Goal: Transaction & Acquisition: Purchase product/service

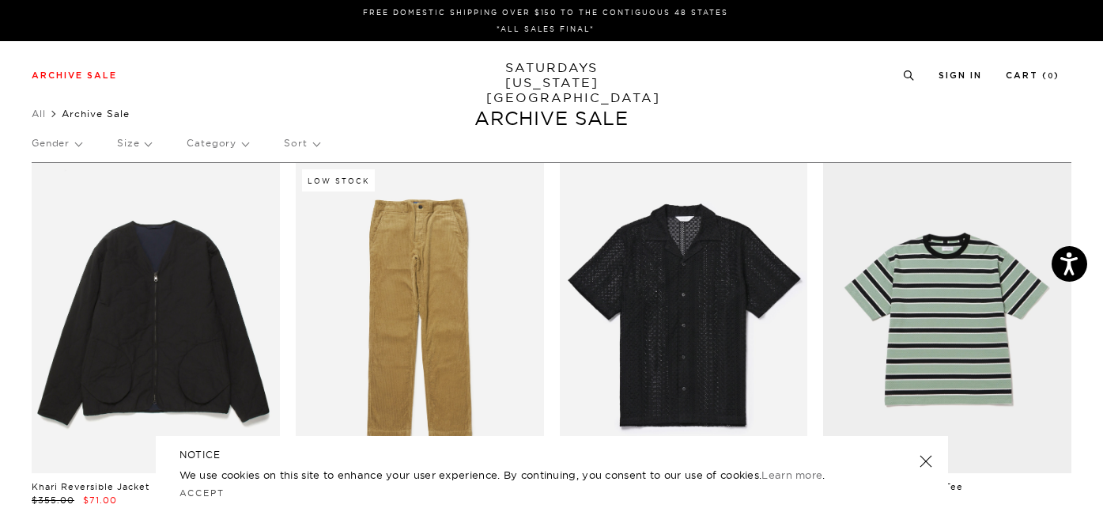
click at [233, 148] on p "Category" at bounding box center [218, 143] width 62 height 36
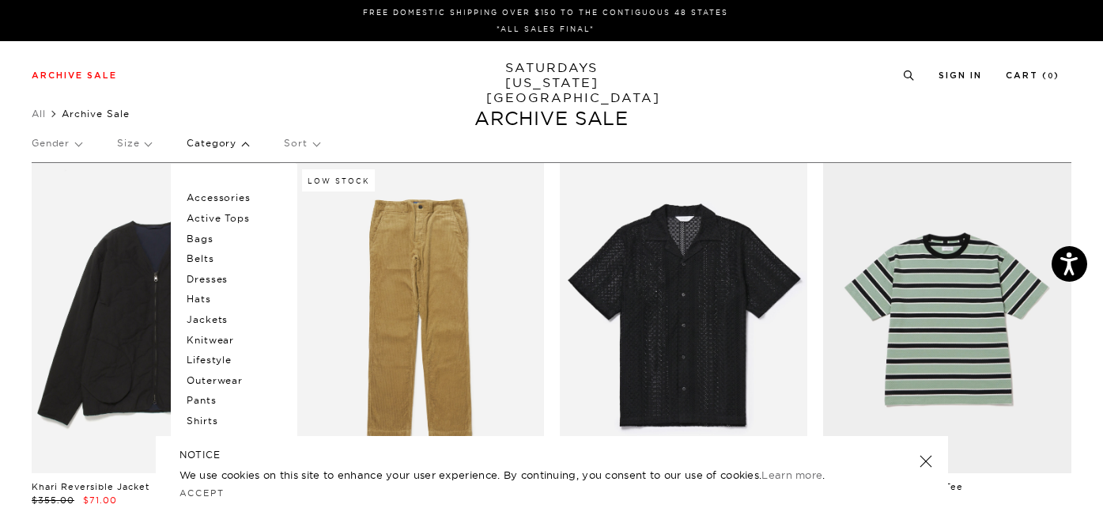
click at [197, 414] on p "Shirts" at bounding box center [234, 420] width 95 height 21
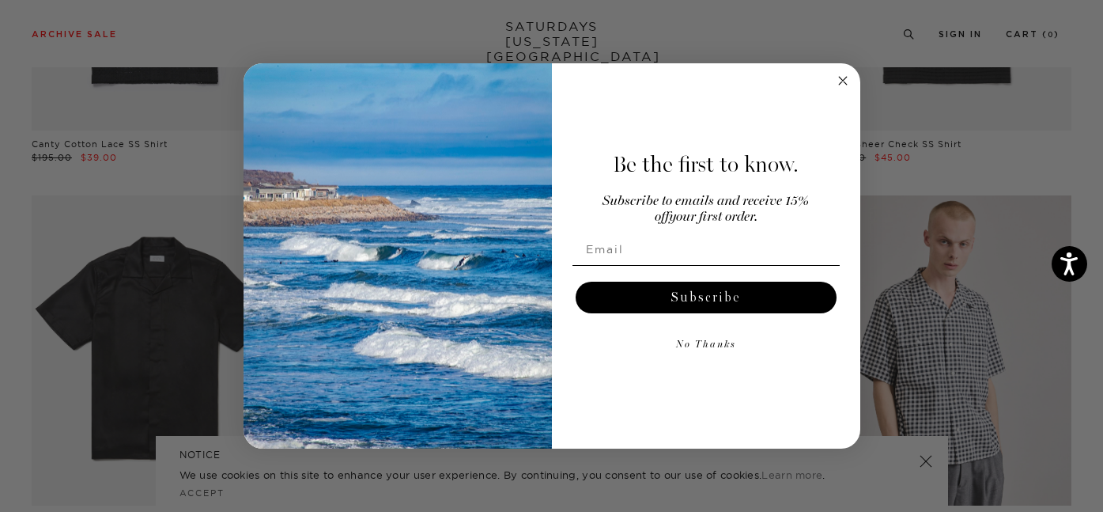
scroll to position [439, 0]
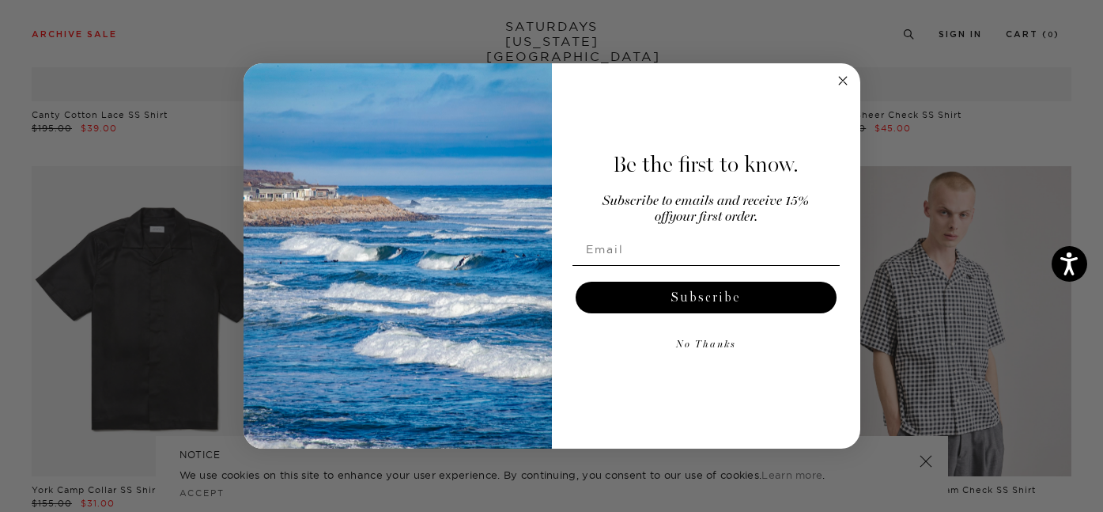
click at [844, 83] on icon "Close dialog" at bounding box center [843, 81] width 8 height 8
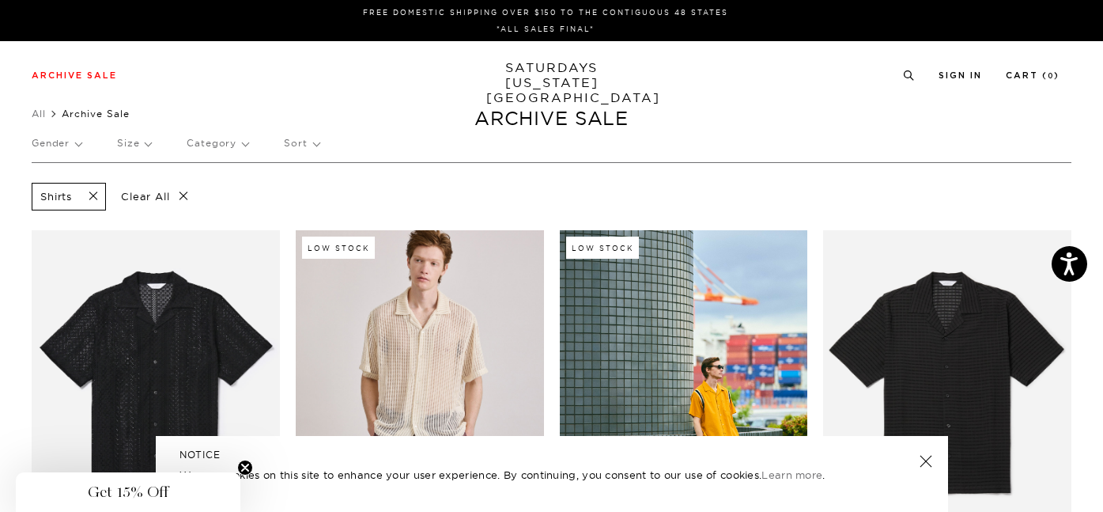
scroll to position [0, 0]
click at [145, 144] on p "Size" at bounding box center [134, 143] width 34 height 36
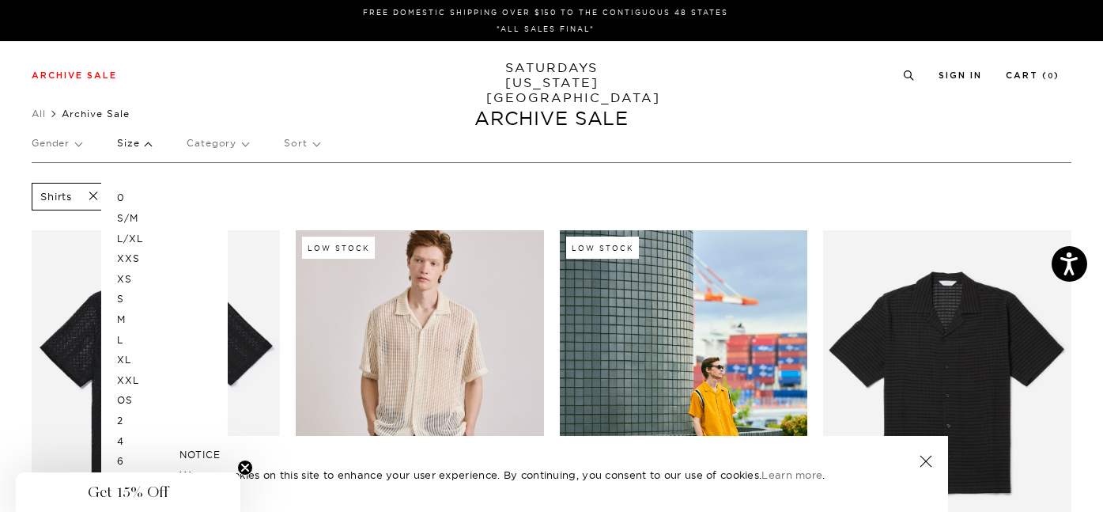
click at [135, 334] on p "L" at bounding box center [164, 340] width 95 height 21
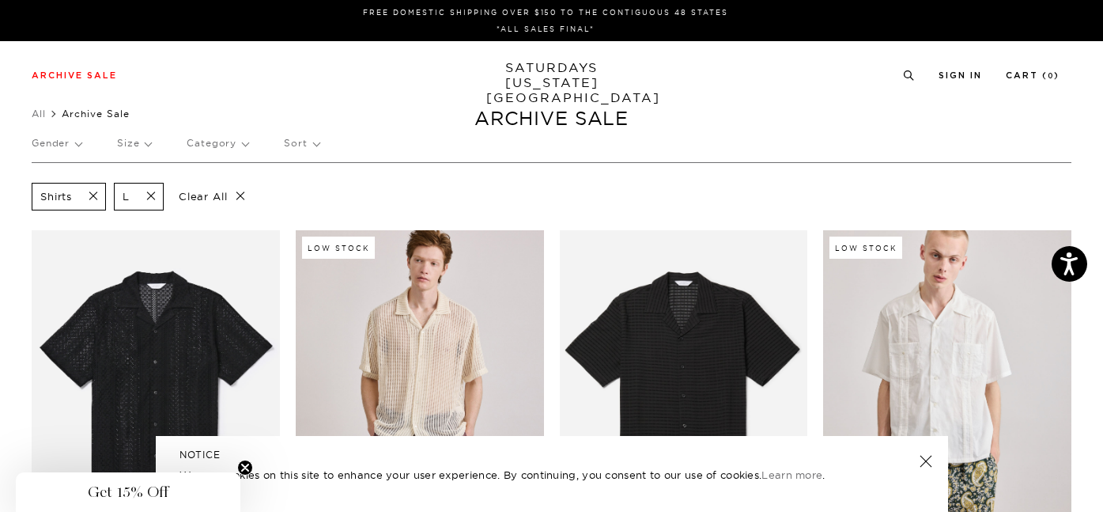
click at [84, 148] on div "Gender Size Category Sort" at bounding box center [552, 143] width 1040 height 36
click at [81, 143] on p "Gender" at bounding box center [57, 143] width 50 height 36
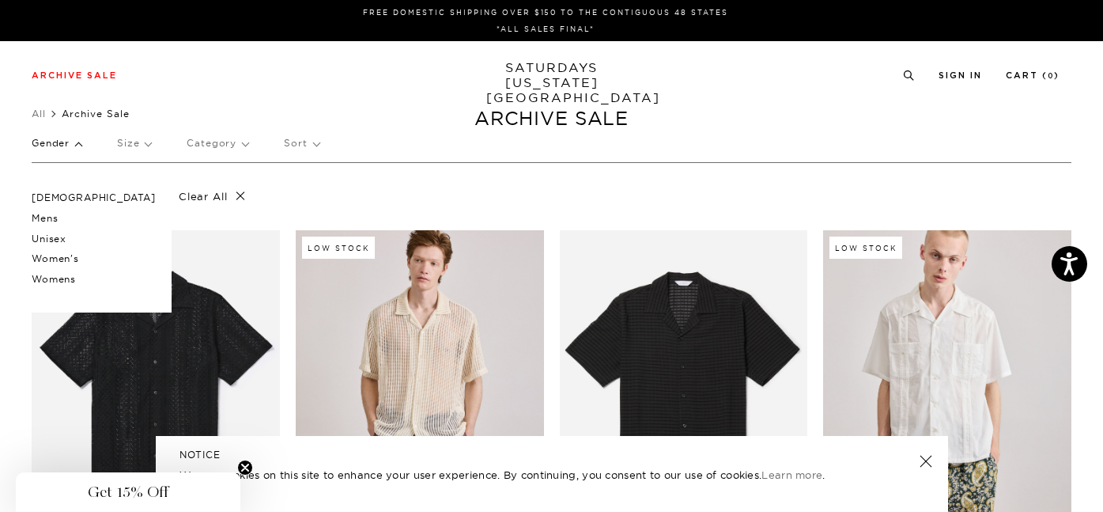
click at [62, 195] on p "[DEMOGRAPHIC_DATA]" at bounding box center [94, 197] width 124 height 21
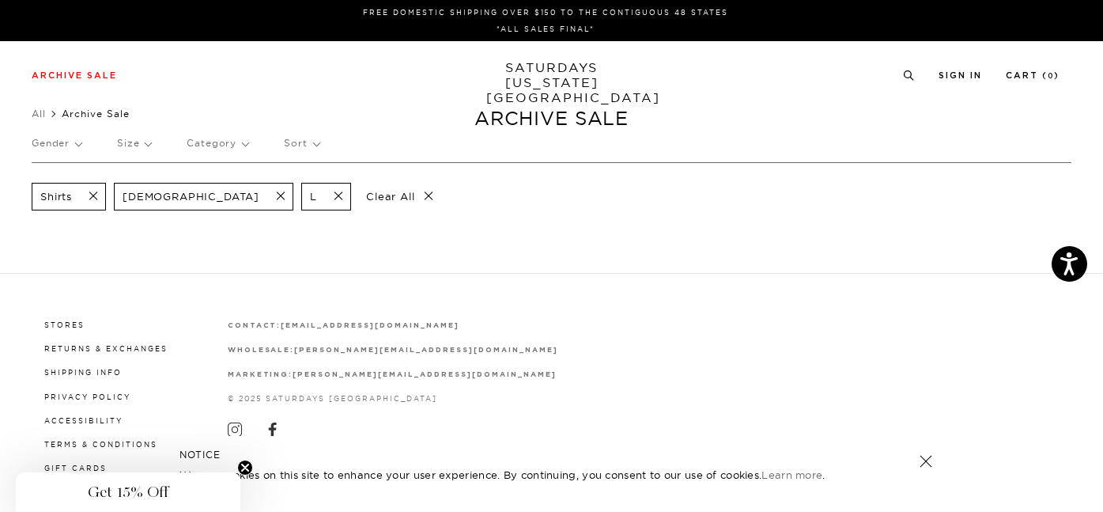
click at [90, 195] on span at bounding box center [88, 196] width 33 height 15
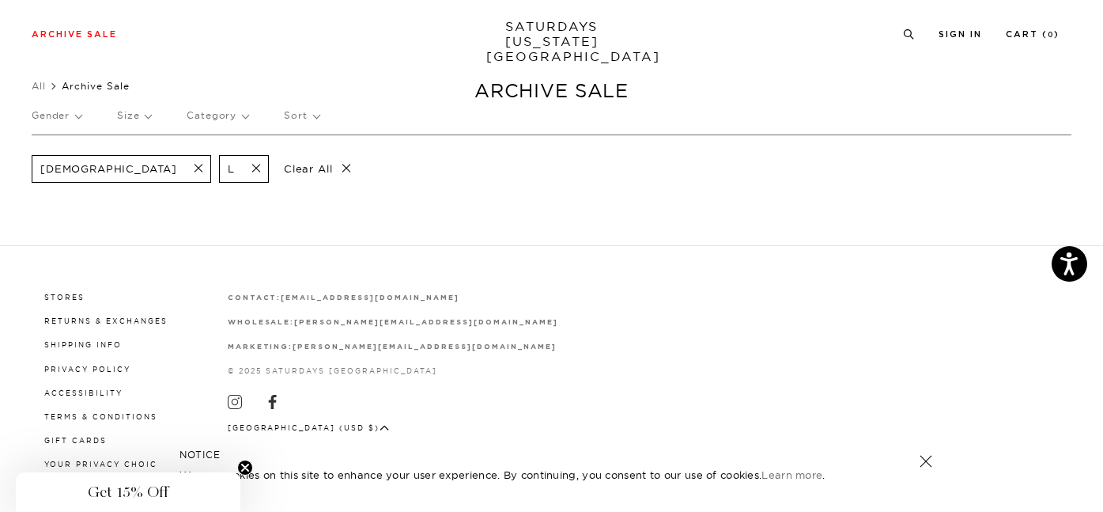
scroll to position [27, 0]
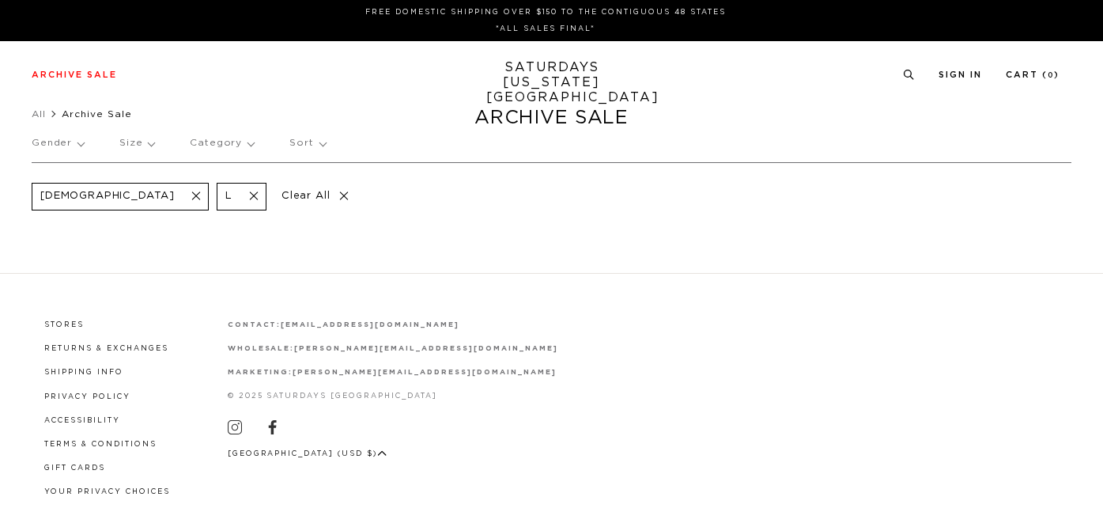
scroll to position [27, 0]
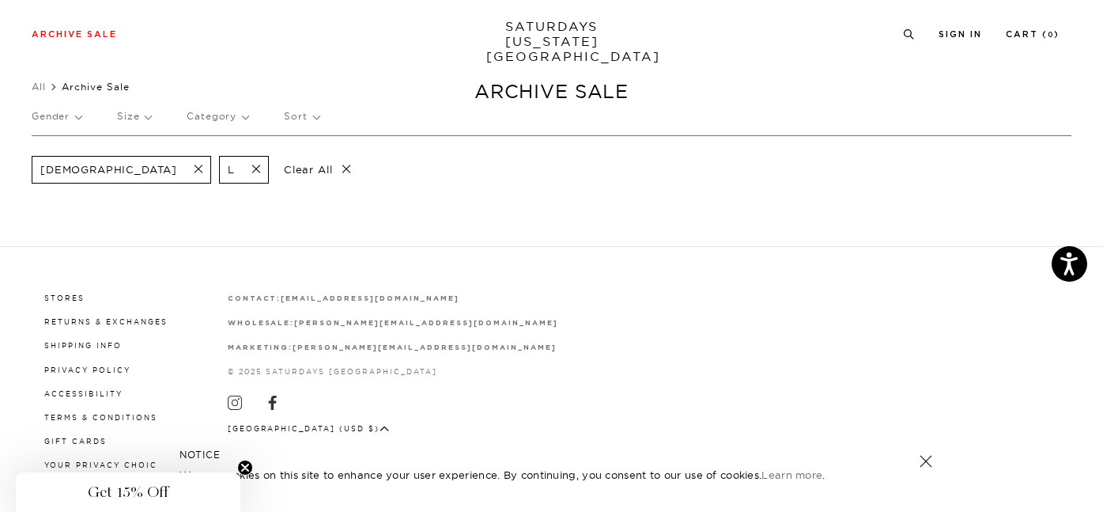
click at [177, 174] on span at bounding box center [193, 169] width 33 height 15
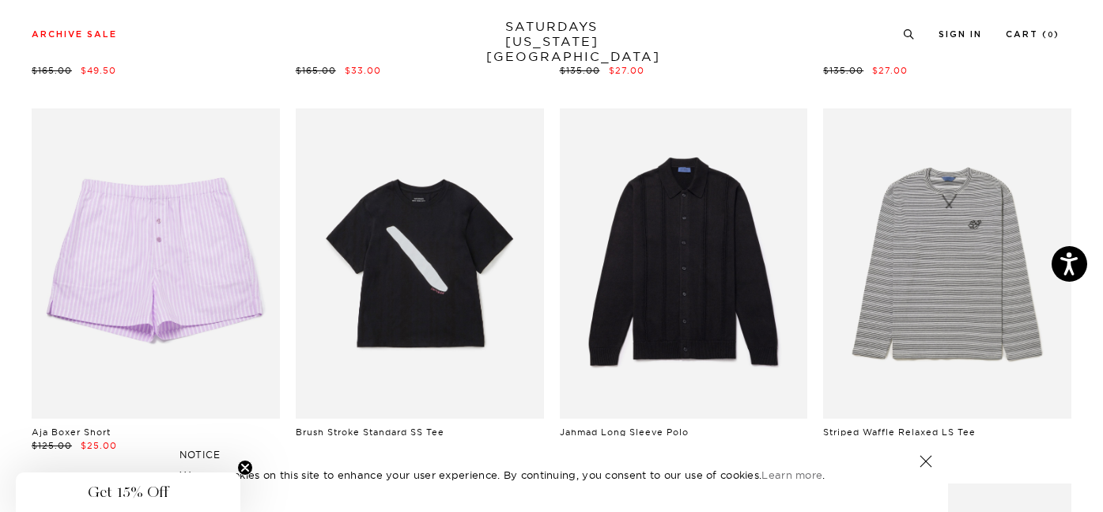
scroll to position [6122, 0]
